Goal: Use online tool/utility: Utilize a website feature to perform a specific function

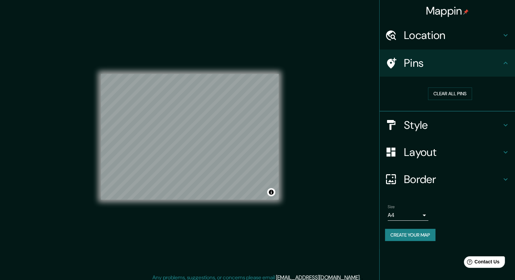
click at [507, 64] on icon at bounding box center [506, 63] width 4 height 2
click at [505, 61] on icon at bounding box center [506, 63] width 8 height 8
click at [504, 125] on icon at bounding box center [506, 125] width 8 height 8
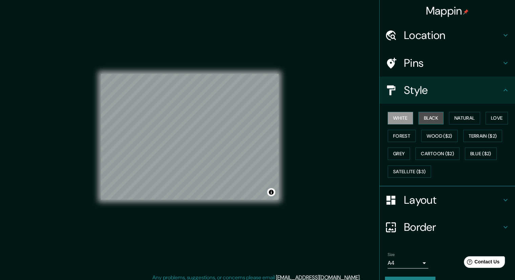
click at [427, 117] on button "Black" at bounding box center [431, 118] width 25 height 13
click at [460, 119] on button "Natural" at bounding box center [464, 118] width 31 height 13
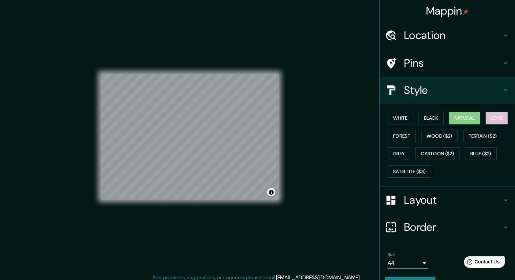
click at [487, 118] on button "Love" at bounding box center [497, 118] width 22 height 13
click at [404, 137] on button "Forest" at bounding box center [402, 136] width 28 height 13
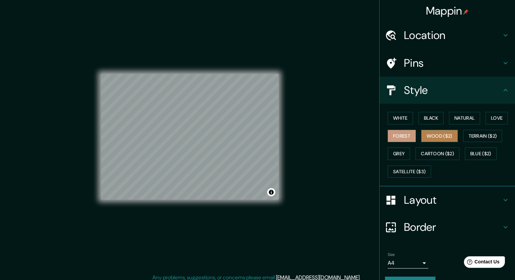
click at [440, 133] on button "Wood ($2)" at bounding box center [440, 136] width 37 height 13
click at [478, 136] on button "Terrain ($2)" at bounding box center [483, 136] width 39 height 13
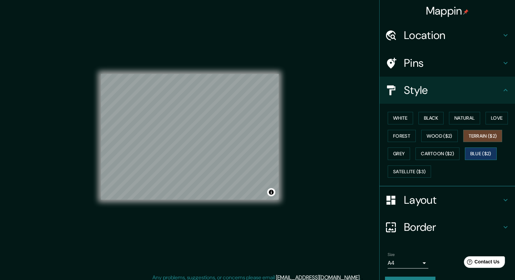
click at [473, 153] on button "Blue ($2)" at bounding box center [481, 153] width 32 height 13
click at [440, 150] on button "Cartoon ($2)" at bounding box center [438, 153] width 44 height 13
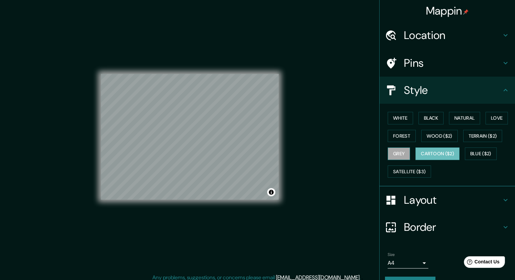
click at [401, 152] on button "Grey" at bounding box center [399, 153] width 22 height 13
click at [401, 174] on button "Satellite ($3)" at bounding box center [409, 171] width 43 height 13
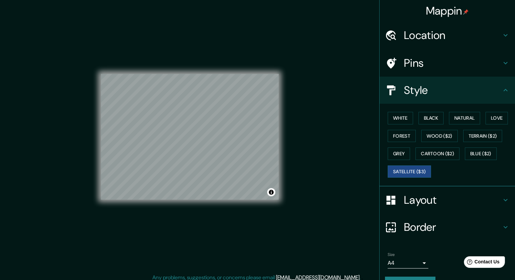
click at [398, 111] on div "White Black Natural Love Forest Wood ($2) Terrain ($2) Grey Cartoon ($2) Blue (…" at bounding box center [450, 144] width 130 height 71
click at [397, 114] on button "White" at bounding box center [400, 118] width 25 height 13
click at [427, 114] on button "Black" at bounding box center [431, 118] width 25 height 13
click at [392, 118] on button "White" at bounding box center [400, 118] width 25 height 13
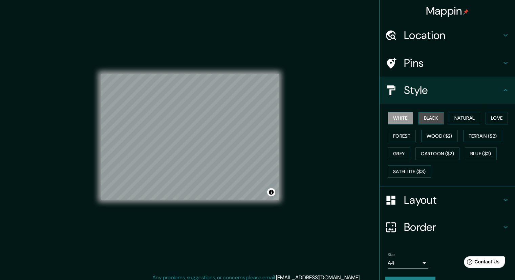
click at [430, 120] on button "Black" at bounding box center [431, 118] width 25 height 13
click at [406, 117] on button "White" at bounding box center [400, 118] width 25 height 13
click at [396, 117] on button "White" at bounding box center [400, 118] width 25 height 13
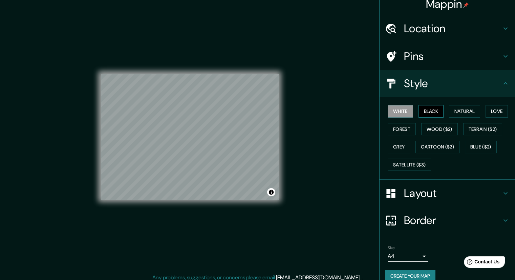
scroll to position [16, 0]
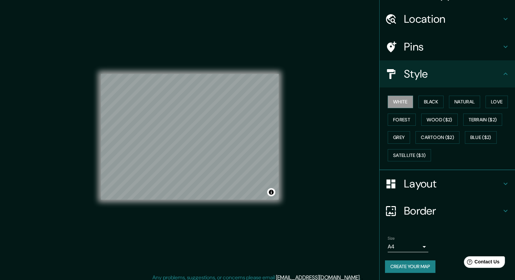
click at [502, 181] on icon at bounding box center [506, 184] width 8 height 8
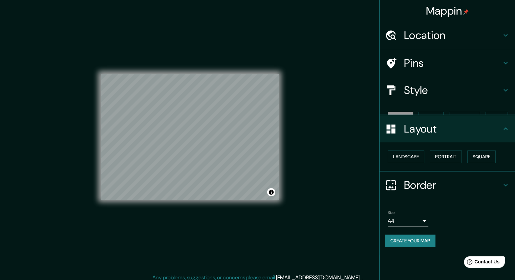
scroll to position [0, 0]
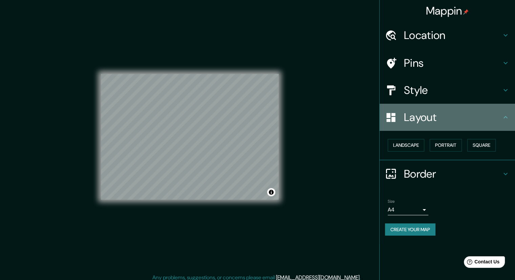
click at [503, 121] on icon at bounding box center [506, 117] width 8 height 8
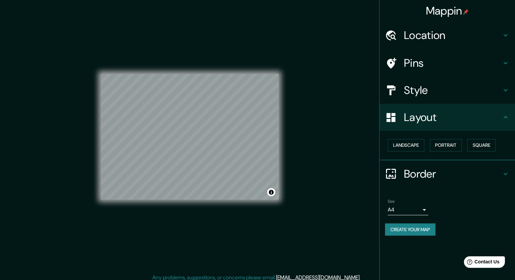
click at [423, 228] on button "Create your map" at bounding box center [410, 229] width 50 height 13
click at [405, 229] on div "Create your map" at bounding box center [447, 229] width 125 height 13
click at [419, 227] on div "Create your map" at bounding box center [447, 229] width 125 height 13
click at [420, 227] on div "Create your map" at bounding box center [447, 229] width 125 height 13
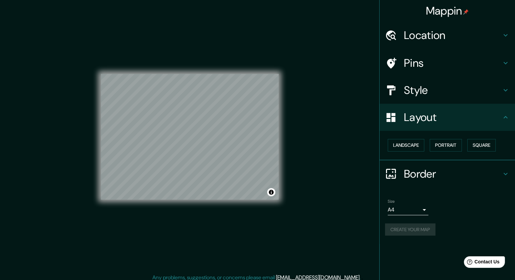
click at [420, 227] on div "Create your map" at bounding box center [447, 229] width 125 height 13
click at [421, 227] on div "Create your map" at bounding box center [447, 229] width 125 height 13
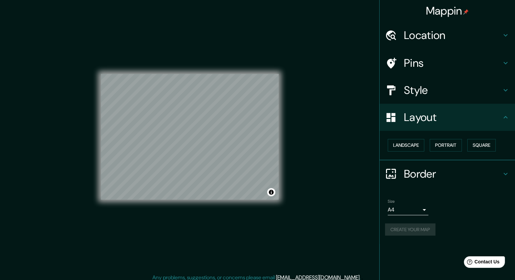
click at [421, 227] on div "Create your map" at bounding box center [447, 229] width 125 height 13
click at [421, 227] on button "Create your map" at bounding box center [410, 229] width 50 height 13
click at [421, 227] on div "Create your map" at bounding box center [447, 229] width 125 height 13
click at [424, 231] on button "Create your map" at bounding box center [410, 229] width 50 height 13
click at [419, 228] on div "Create your map" at bounding box center [447, 229] width 125 height 13
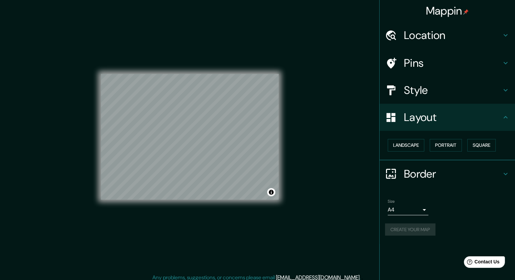
click at [419, 228] on div "Create your map" at bounding box center [447, 229] width 125 height 13
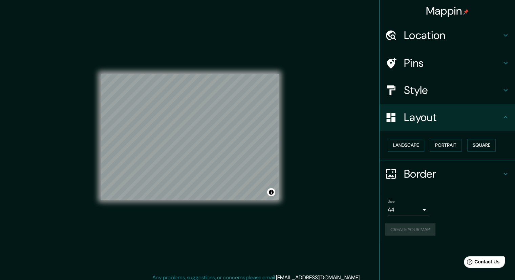
click at [419, 228] on div "Create your map" at bounding box center [447, 229] width 125 height 13
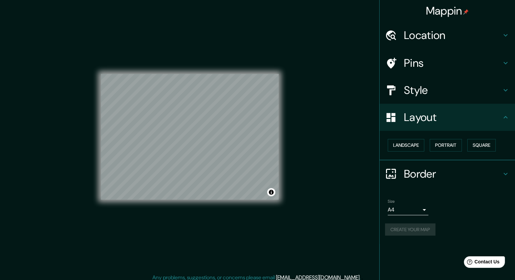
click at [419, 228] on div "Create your map" at bounding box center [447, 229] width 125 height 13
click at [424, 232] on div "Create your map" at bounding box center [447, 229] width 125 height 13
click at [432, 229] on div "Create your map" at bounding box center [447, 229] width 125 height 13
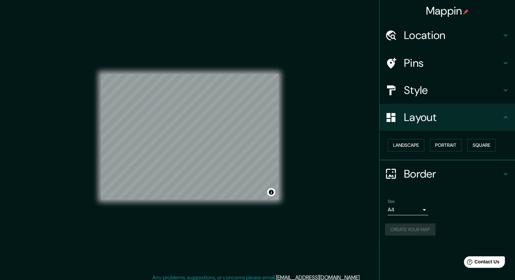
click at [432, 229] on div "Create your map" at bounding box center [447, 229] width 125 height 13
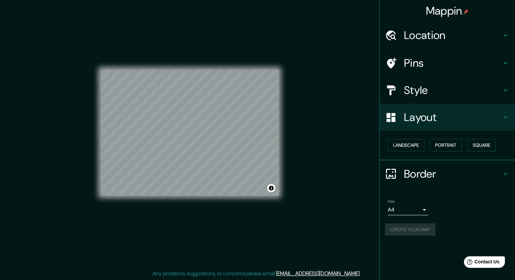
scroll to position [4, 0]
click at [431, 227] on button "Create your map" at bounding box center [410, 229] width 50 height 13
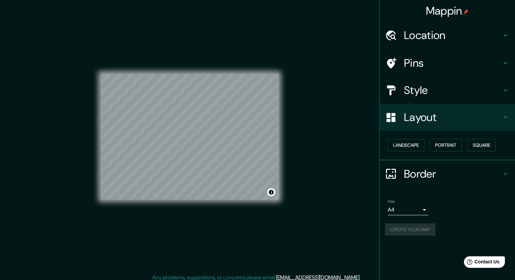
scroll to position [0, 0]
click at [514, 34] on div "Location" at bounding box center [448, 35] width 136 height 27
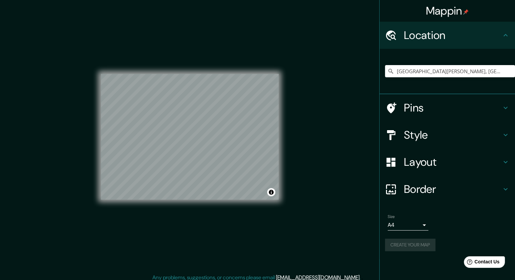
click at [502, 106] on icon at bounding box center [506, 108] width 8 height 8
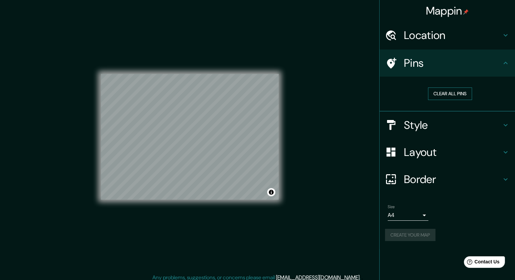
click at [448, 94] on button "Clear all pins" at bounding box center [450, 93] width 44 height 13
click at [453, 94] on button "Clear all pins" at bounding box center [450, 93] width 44 height 13
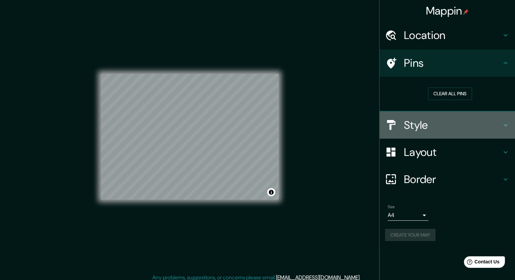
click at [505, 125] on icon at bounding box center [506, 125] width 8 height 8
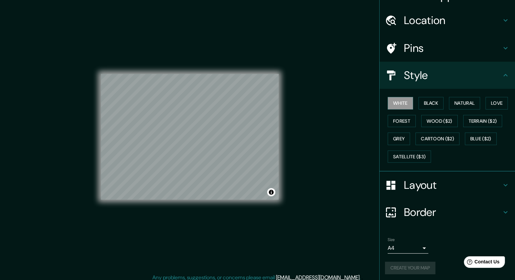
scroll to position [16, 0]
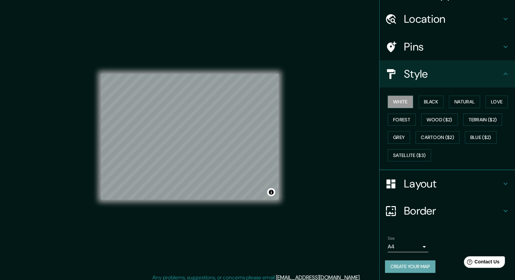
click at [417, 263] on button "Create your map" at bounding box center [410, 266] width 50 height 13
click at [271, 192] on button "Toggle attribution" at bounding box center [271, 192] width 8 height 8
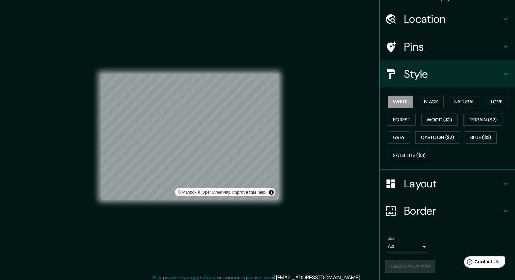
drag, startPoint x: 271, startPoint y: 192, endPoint x: 368, endPoint y: 16, distance: 201.1
click at [368, 16] on div "Mappin Location [GEOGRAPHIC_DATA][PERSON_NAME], [GEOGRAPHIC_DATA], [GEOGRAPHIC_…" at bounding box center [257, 142] width 515 height 284
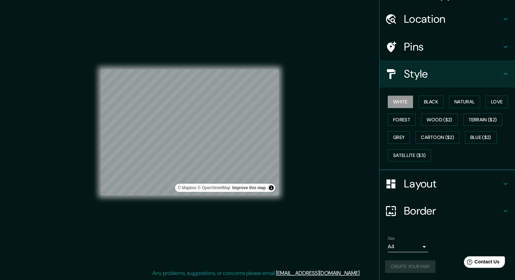
click at [428, 264] on button "Create your map" at bounding box center [410, 266] width 50 height 13
click at [428, 263] on div "Create your map" at bounding box center [447, 266] width 125 height 13
click at [358, 35] on div "Mappin Location [GEOGRAPHIC_DATA][PERSON_NAME], [GEOGRAPHIC_DATA], [GEOGRAPHIC_…" at bounding box center [257, 138] width 515 height 284
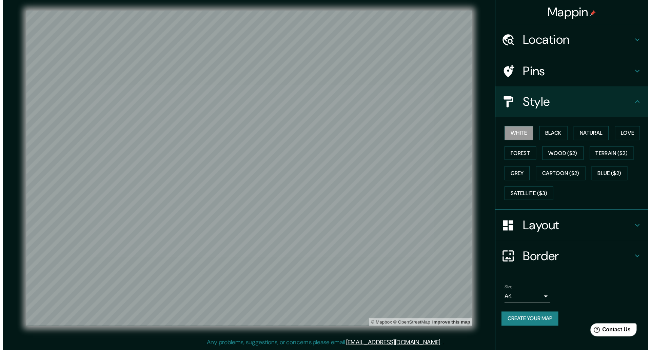
scroll to position [0, 0]
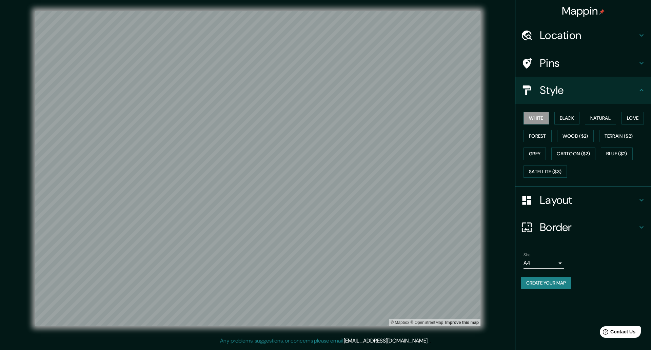
click at [515, 280] on button "Create your map" at bounding box center [545, 282] width 50 height 13
click at [515, 114] on button "Black" at bounding box center [566, 118] width 25 height 13
